Goal: Check status: Check status

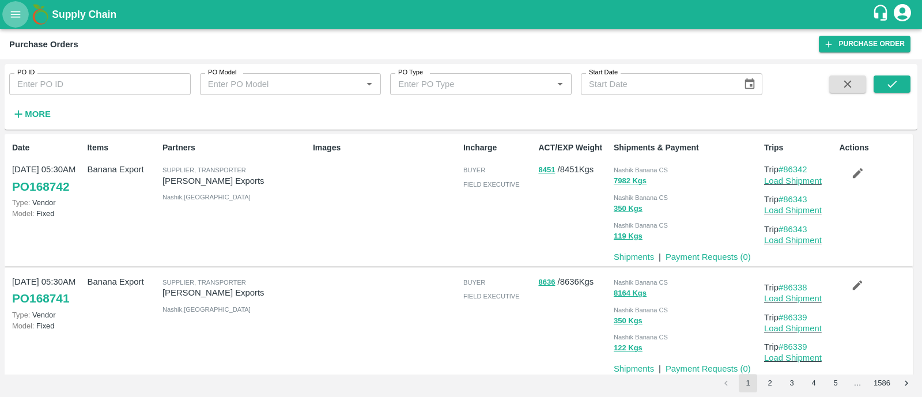
click at [21, 14] on icon "open drawer" at bounding box center [15, 14] width 13 height 13
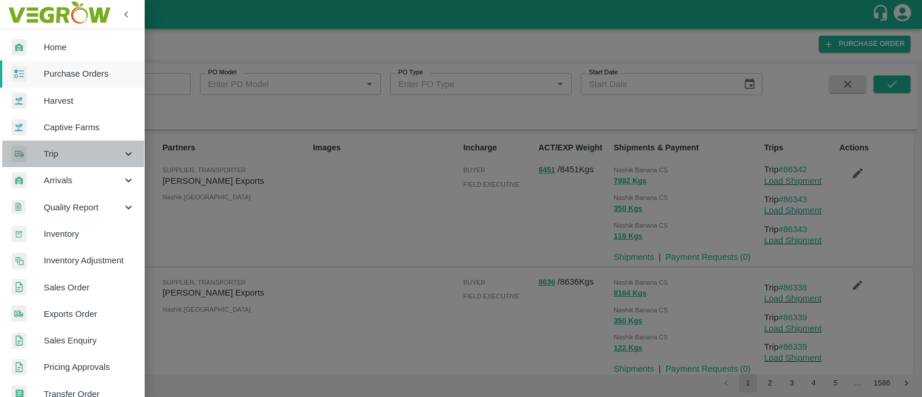
click at [74, 142] on div "Trip" at bounding box center [72, 154] width 144 height 26
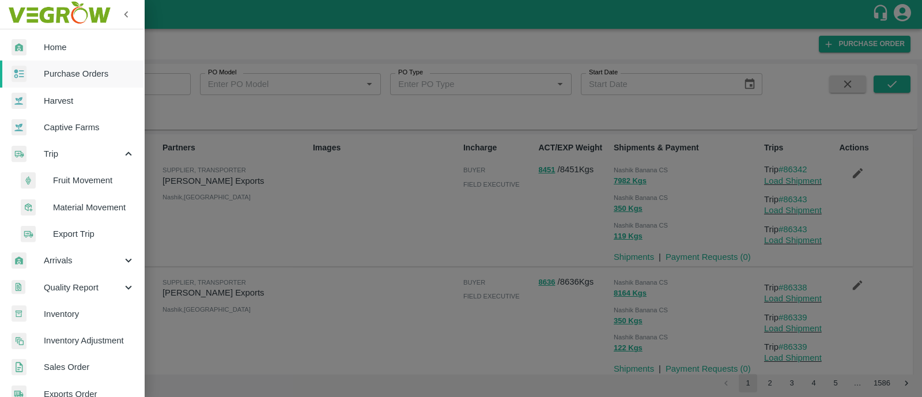
click at [86, 175] on span "Fruit Movement" at bounding box center [94, 180] width 82 height 13
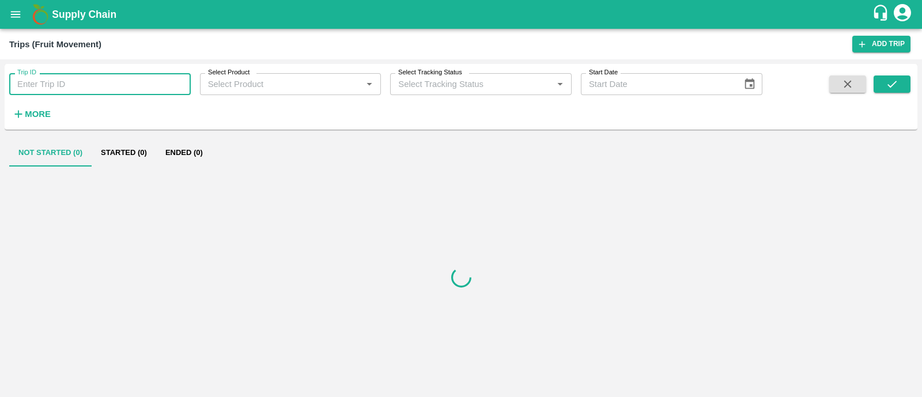
click at [142, 90] on input "Trip ID" at bounding box center [99, 84] width 181 height 22
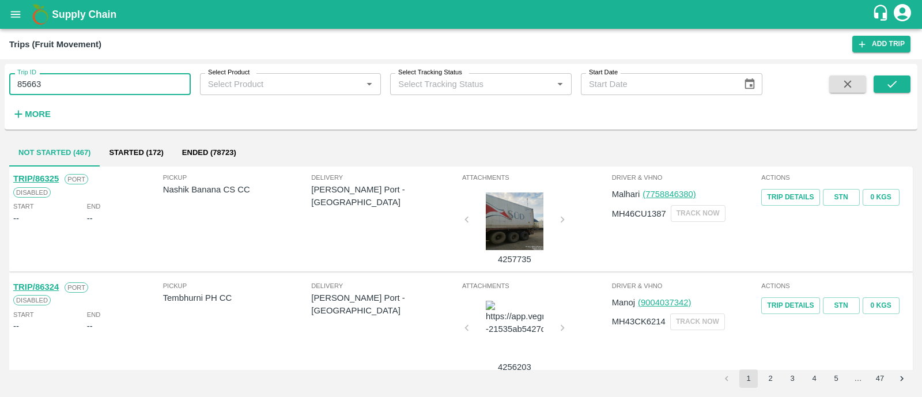
click at [26, 84] on input "85663" at bounding box center [99, 84] width 181 height 22
type input "85563"
click at [875, 81] on button "submit" at bounding box center [891, 83] width 37 height 17
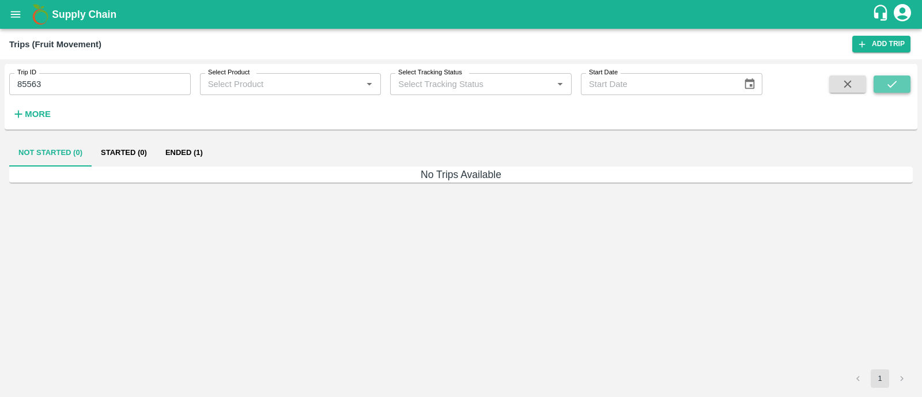
click at [875, 81] on button "submit" at bounding box center [891, 83] width 37 height 17
click at [183, 150] on button "Ended (1)" at bounding box center [184, 153] width 56 height 28
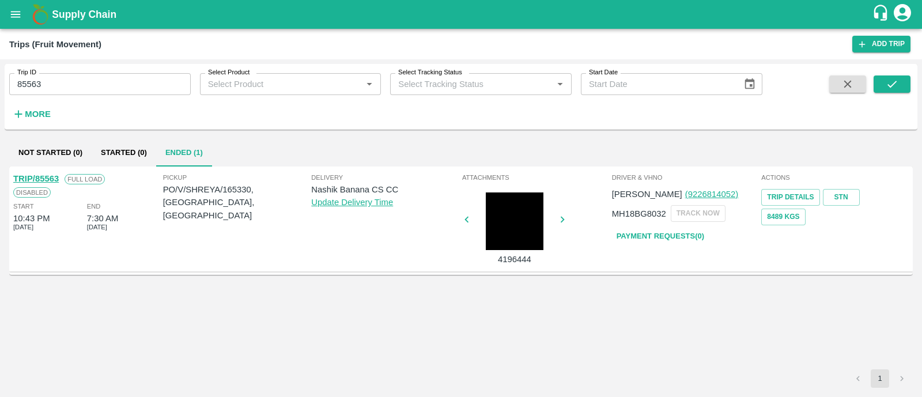
click at [72, 83] on input "85563" at bounding box center [99, 84] width 181 height 22
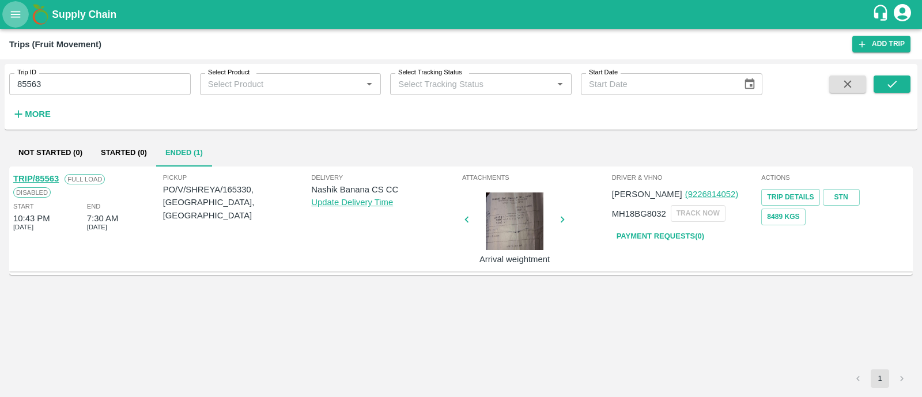
click at [18, 16] on icon "open drawer" at bounding box center [16, 14] width 10 height 6
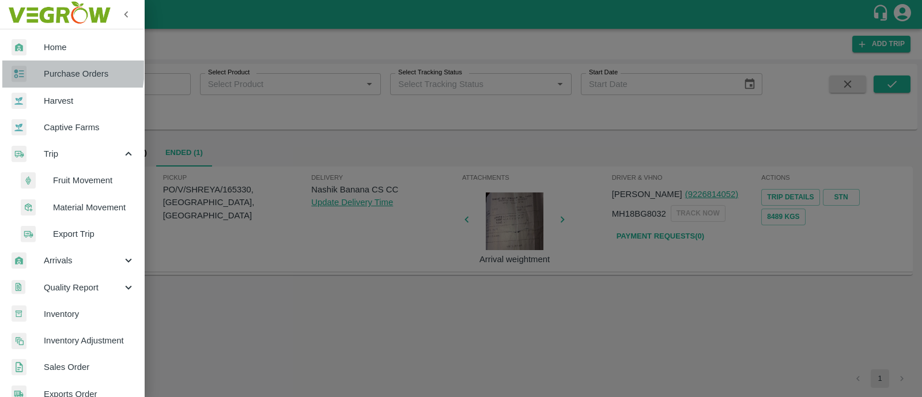
click at [39, 67] on div at bounding box center [28, 74] width 32 height 17
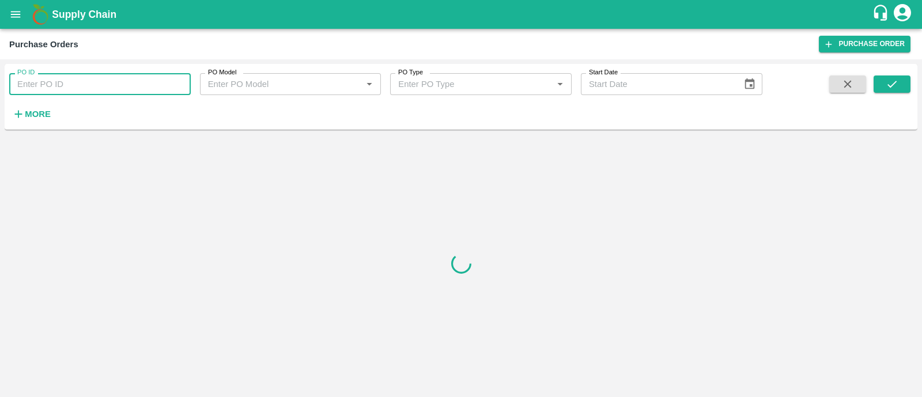
click at [84, 89] on input "PO ID" at bounding box center [99, 84] width 181 height 22
paste input "165330"
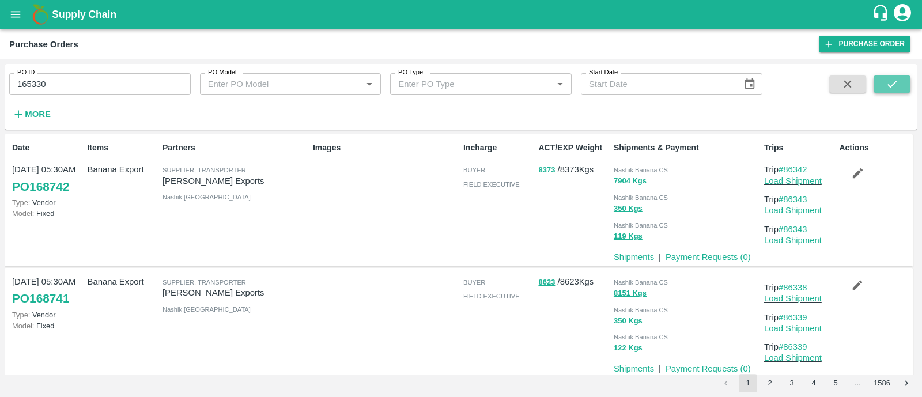
click at [903, 87] on button "submit" at bounding box center [891, 83] width 37 height 17
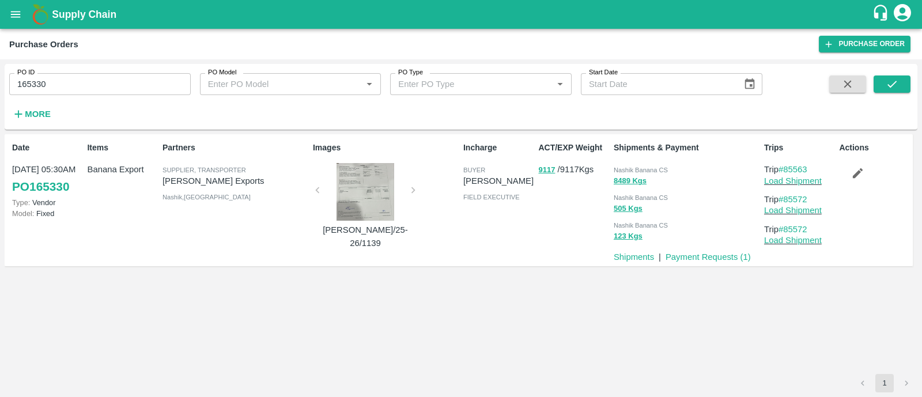
click at [77, 85] on input "165330" at bounding box center [99, 84] width 181 height 22
type input "85563"
click at [872, 84] on div at bounding box center [872, 98] width 75 height 47
click at [884, 85] on button "submit" at bounding box center [891, 83] width 37 height 17
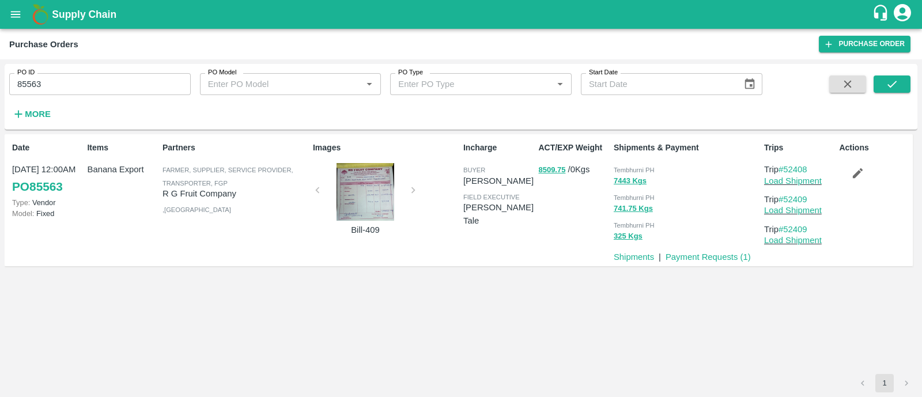
click at [17, 11] on icon "open drawer" at bounding box center [16, 14] width 10 height 6
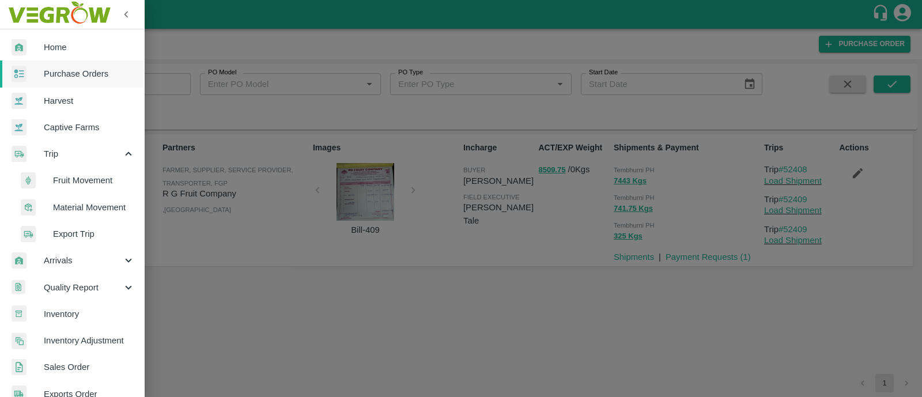
click at [69, 181] on span "Fruit Movement" at bounding box center [94, 180] width 82 height 13
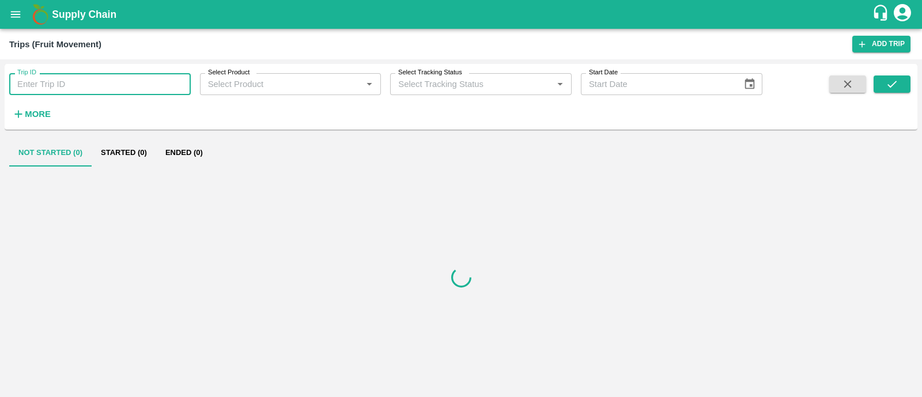
click at [74, 90] on input "Trip ID" at bounding box center [99, 84] width 181 height 22
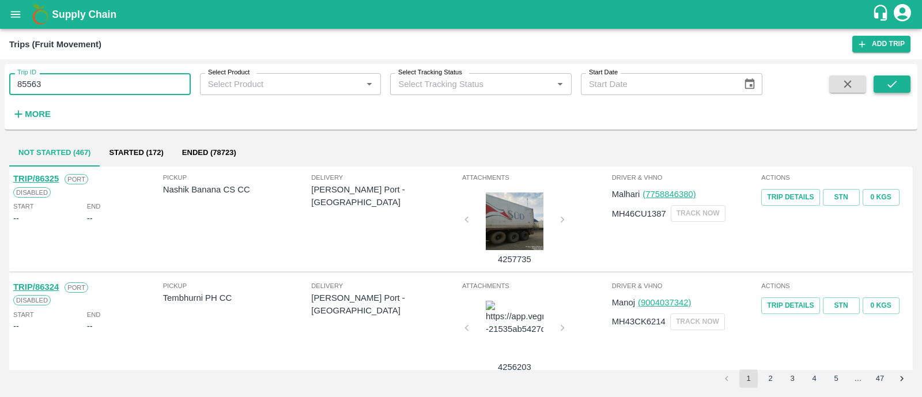
type input "85563"
click at [904, 79] on button "submit" at bounding box center [891, 83] width 37 height 17
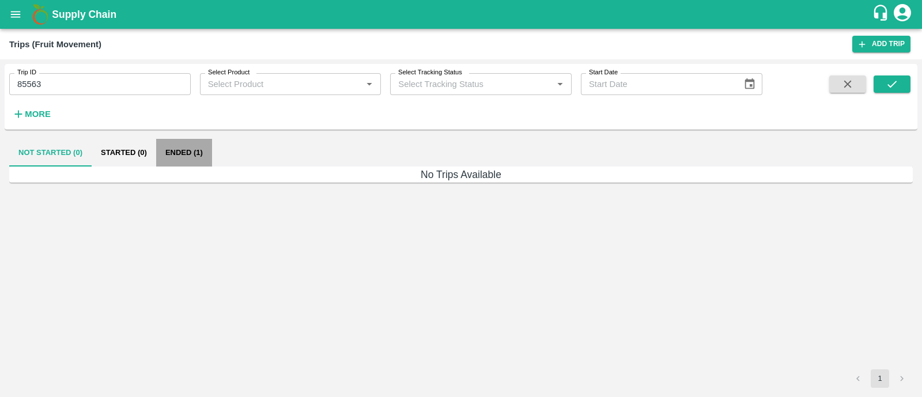
click at [190, 149] on button "Ended (1)" at bounding box center [184, 153] width 56 height 28
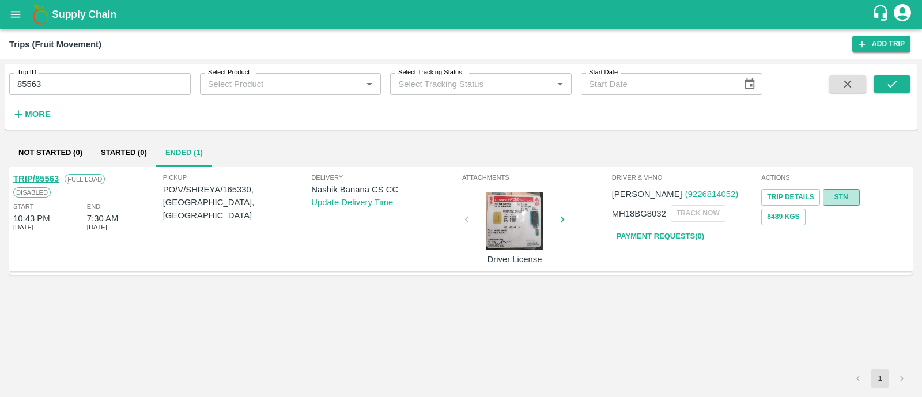
click at [838, 198] on link "STN" at bounding box center [841, 197] width 37 height 17
